Goal: Navigation & Orientation: Find specific page/section

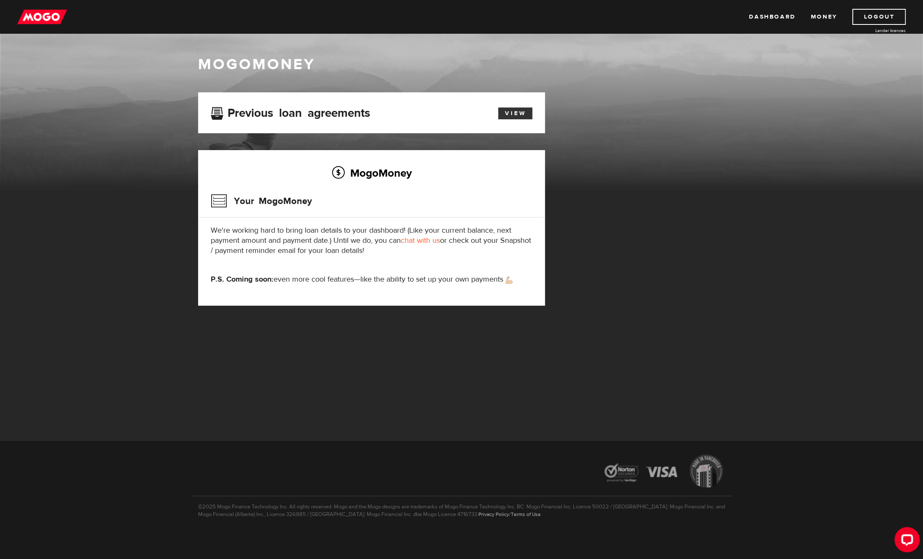
click at [515, 113] on link "View" at bounding box center [515, 113] width 34 height 12
click at [911, 537] on icon "Open LiveChat chat widget" at bounding box center [907, 539] width 8 height 5
click at [777, 18] on link "Dashboard" at bounding box center [772, 17] width 46 height 16
